Goal: Information Seeking & Learning: Learn about a topic

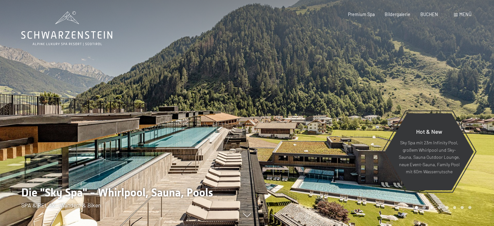
click at [460, 16] on span "Menü" at bounding box center [465, 14] width 12 height 5
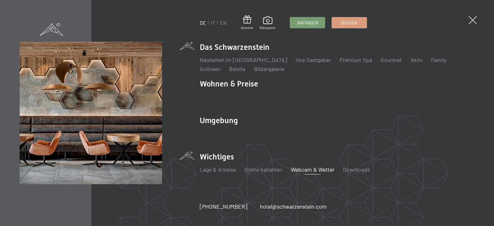
click at [323, 169] on link "Webcam & Wetter" at bounding box center [312, 169] width 44 height 7
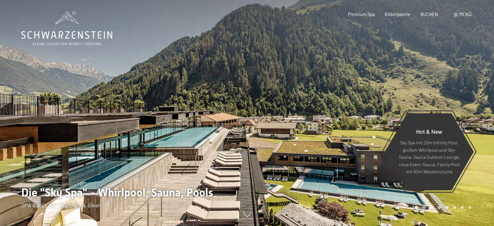
click at [465, 14] on span "Menü" at bounding box center [465, 14] width 12 height 5
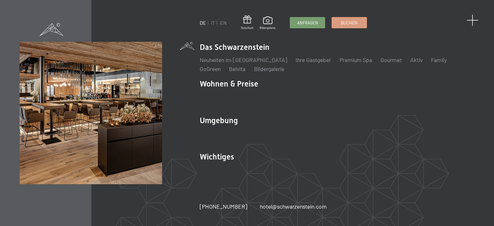
click at [474, 19] on span at bounding box center [472, 20] width 12 height 12
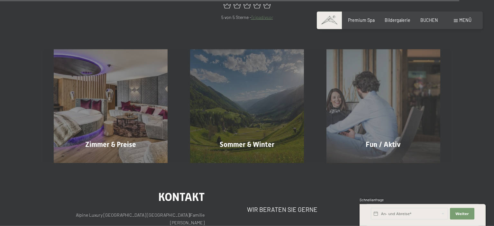
scroll to position [2572, 0]
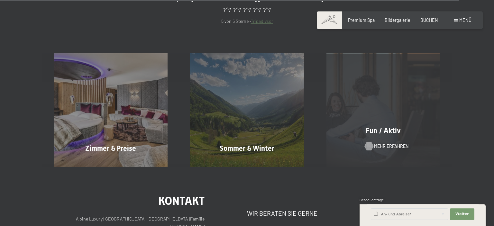
click at [389, 143] on span "Mehr erfahren" at bounding box center [391, 146] width 34 height 6
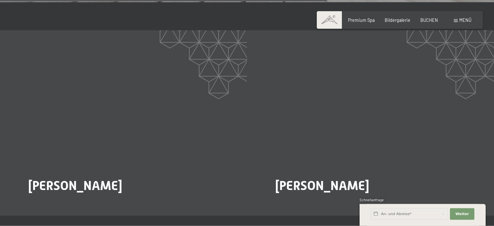
scroll to position [1054, 0]
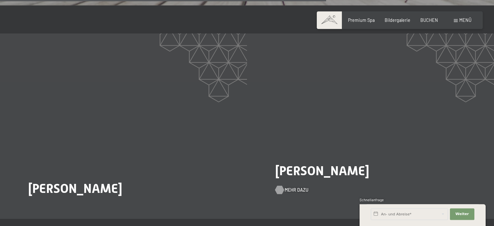
click at [294, 187] on span "Mehr dazu" at bounding box center [296, 190] width 24 height 6
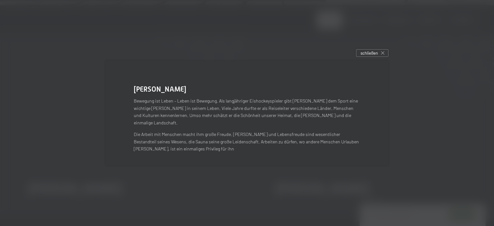
click at [167, 179] on div at bounding box center [247, 113] width 494 height 226
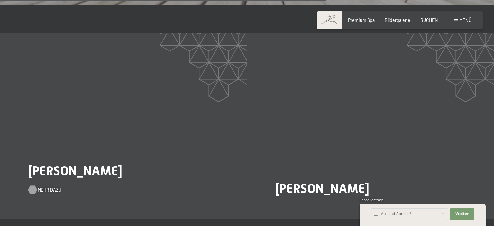
click at [44, 187] on span "Mehr dazu" at bounding box center [50, 190] width 24 height 6
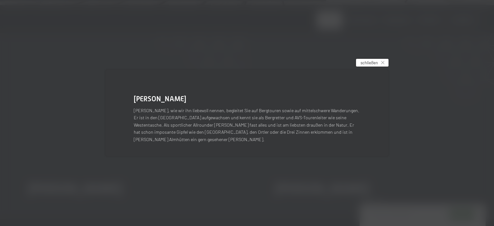
click at [367, 66] on span "schließen" at bounding box center [368, 63] width 17 height 6
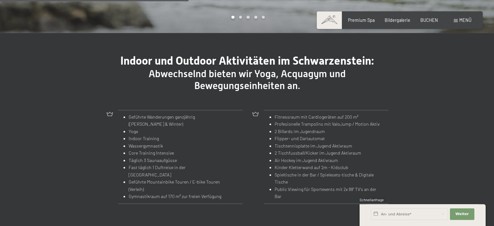
scroll to position [0, 0]
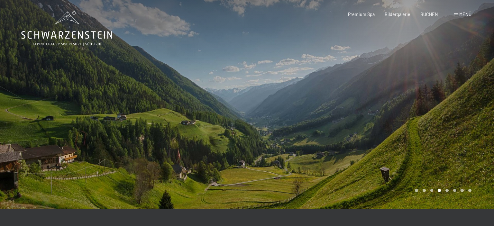
click at [458, 13] on div "Menü" at bounding box center [462, 14] width 18 height 6
